Goal: Task Accomplishment & Management: Use online tool/utility

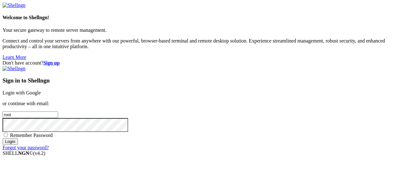
click at [41, 90] on link "Login with Google" at bounding box center [22, 92] width 38 height 5
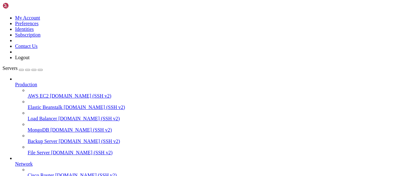
scroll to position [128, 0]
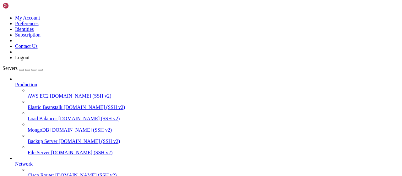
type input "/root/LinkQuest"
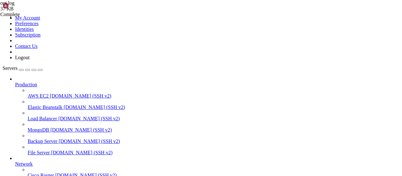
scroll to position [2345, 0]
